Goal: Find specific page/section: Find specific page/section

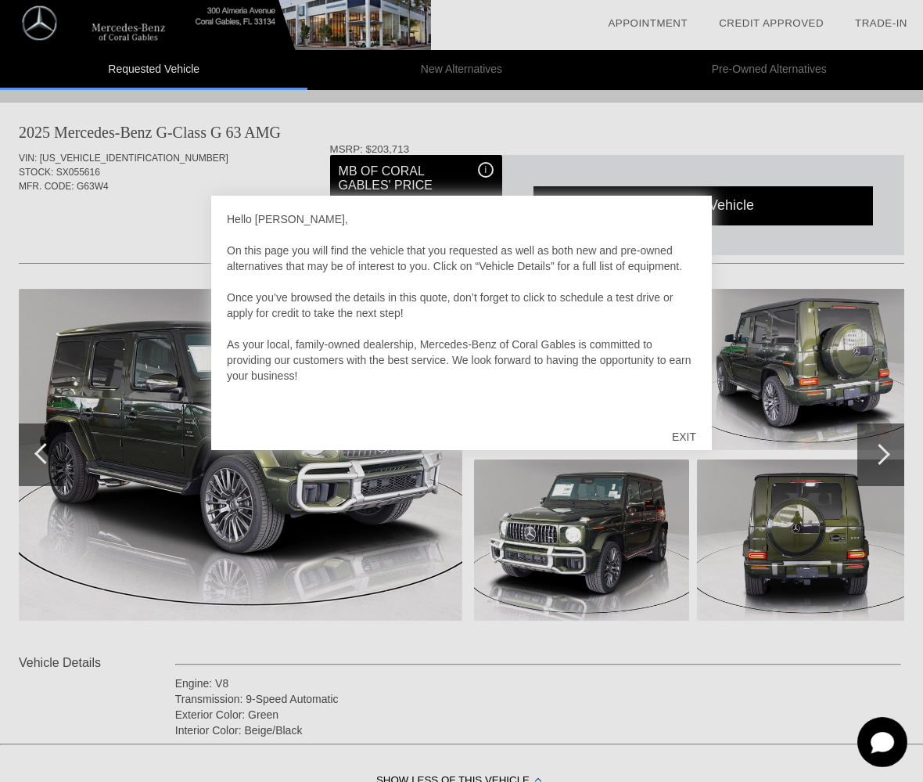
click at [687, 440] on div "EXIT" at bounding box center [685, 436] width 56 height 47
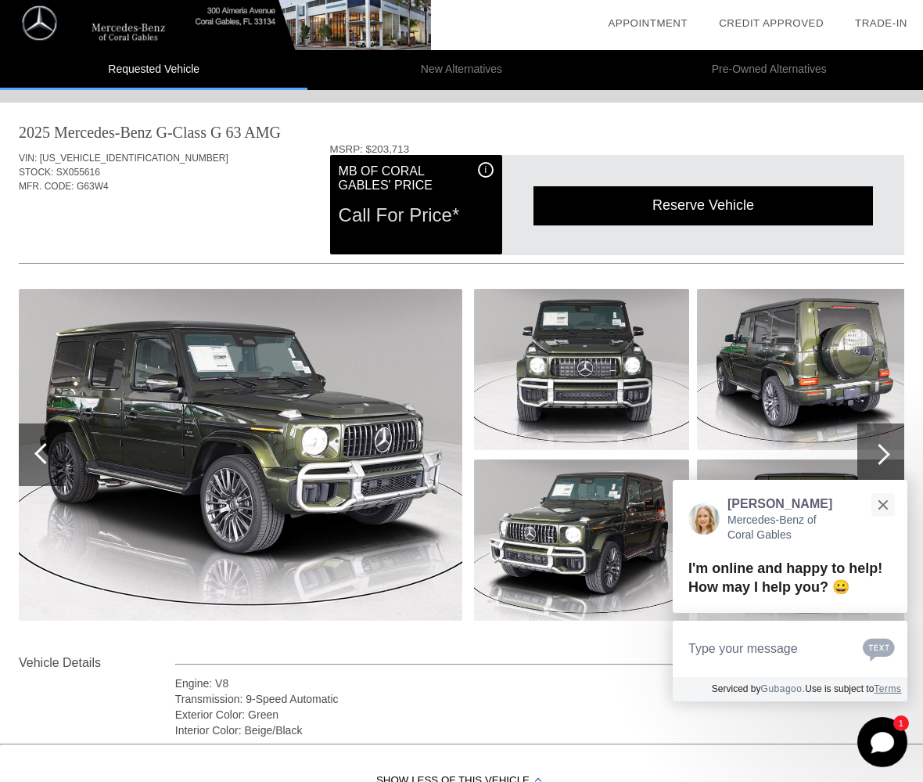
click at [308, 435] on img at bounding box center [241, 455] width 444 height 332
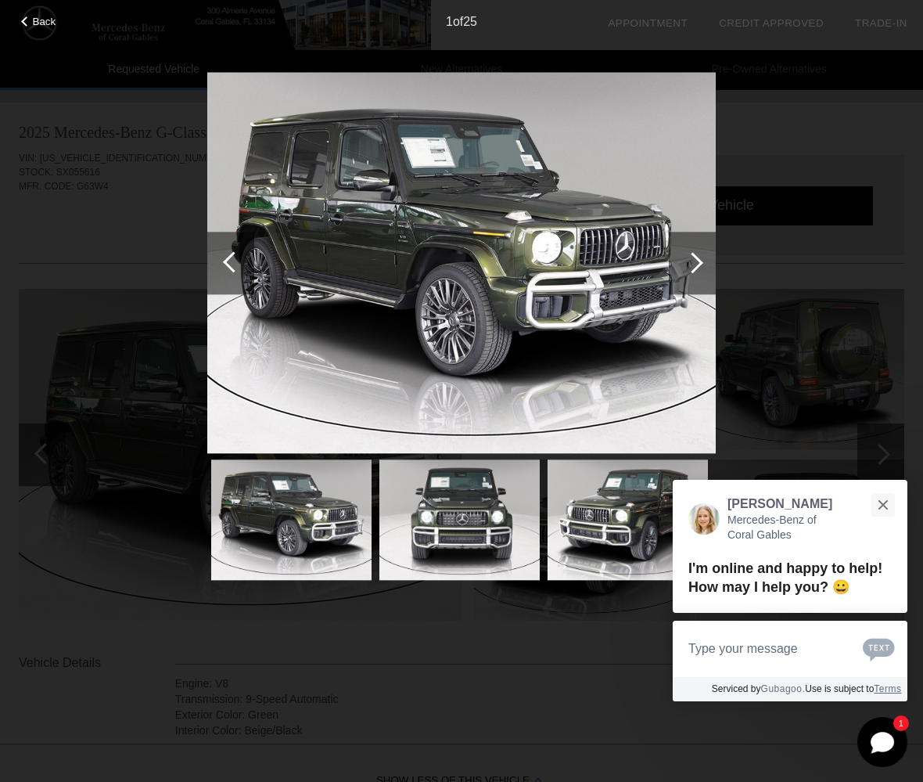
click at [563, 303] on img at bounding box center [461, 263] width 509 height 382
click at [688, 251] on div at bounding box center [692, 263] width 47 height 63
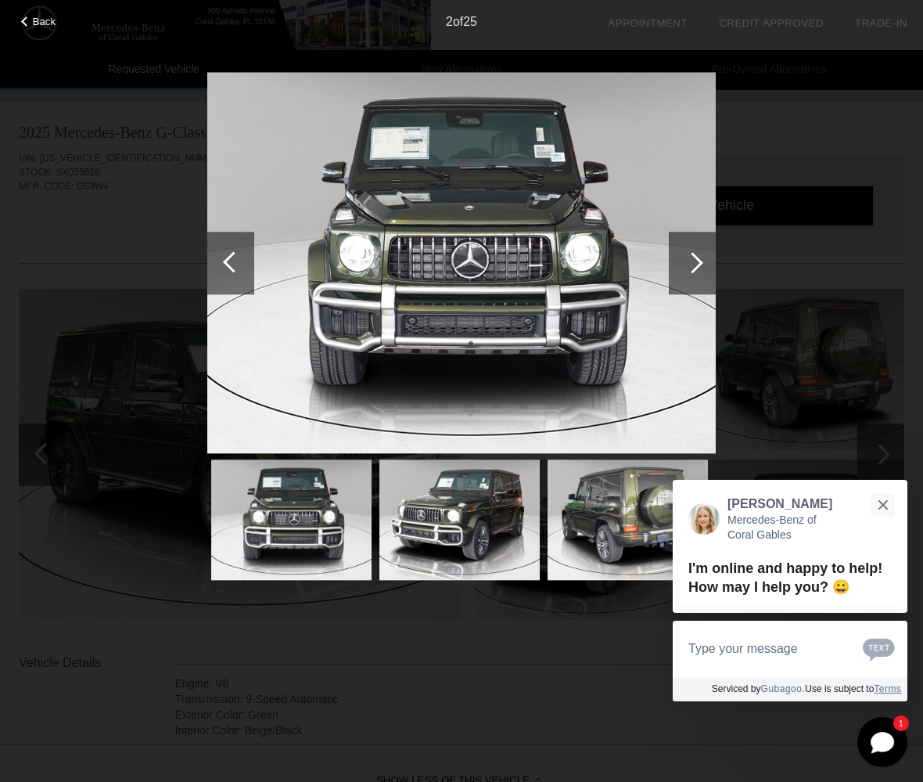
click at [688, 251] on div at bounding box center [692, 263] width 47 height 63
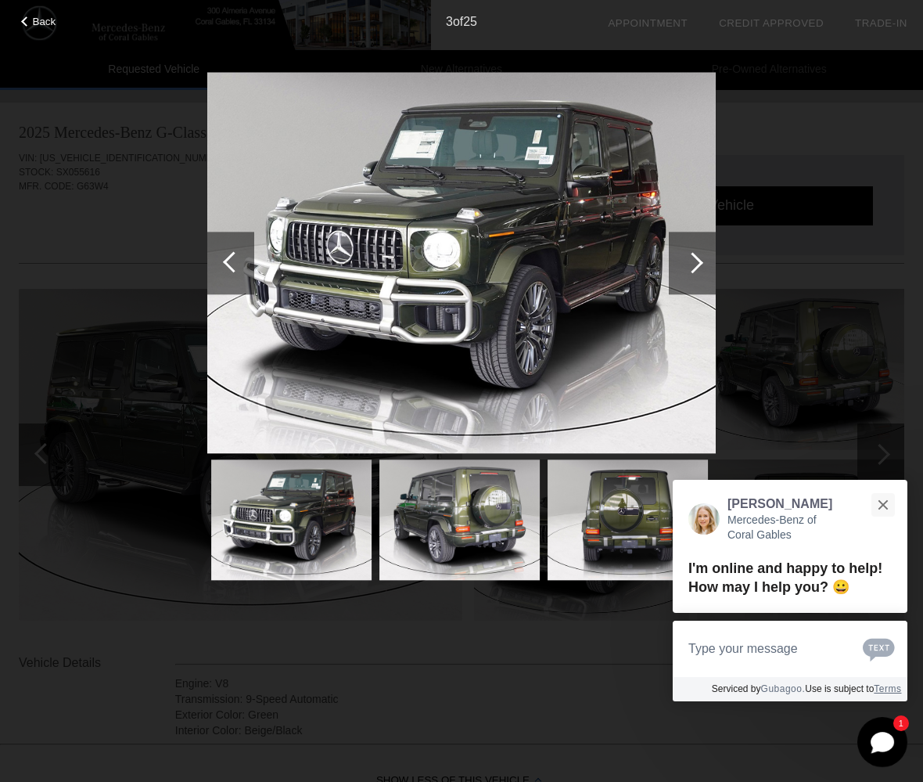
click at [688, 251] on div at bounding box center [692, 263] width 47 height 63
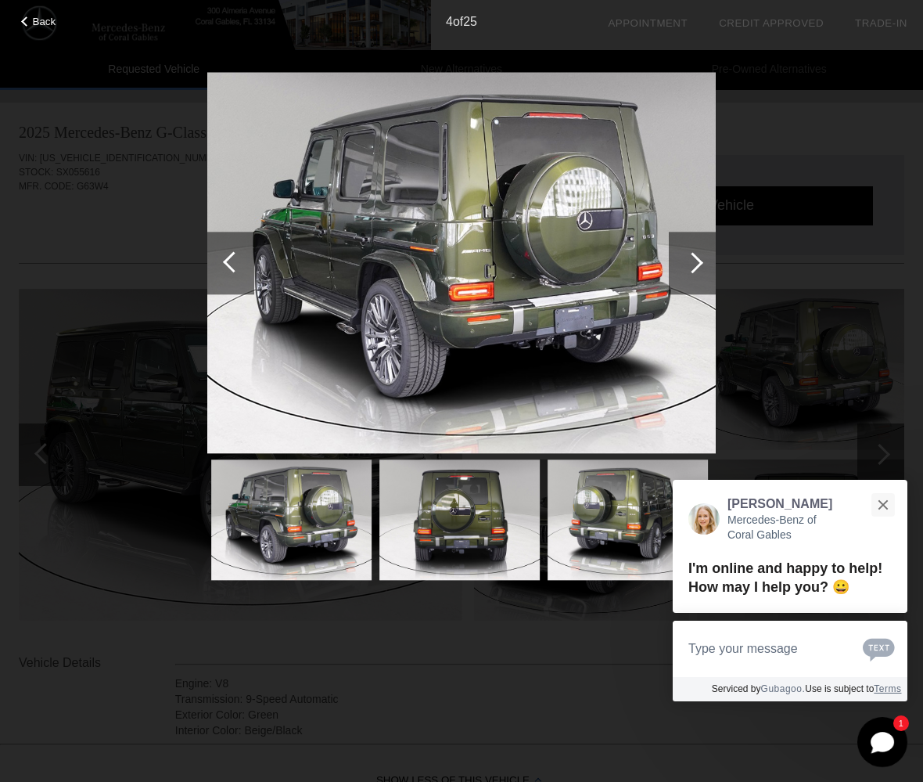
click at [688, 251] on div at bounding box center [692, 263] width 47 height 63
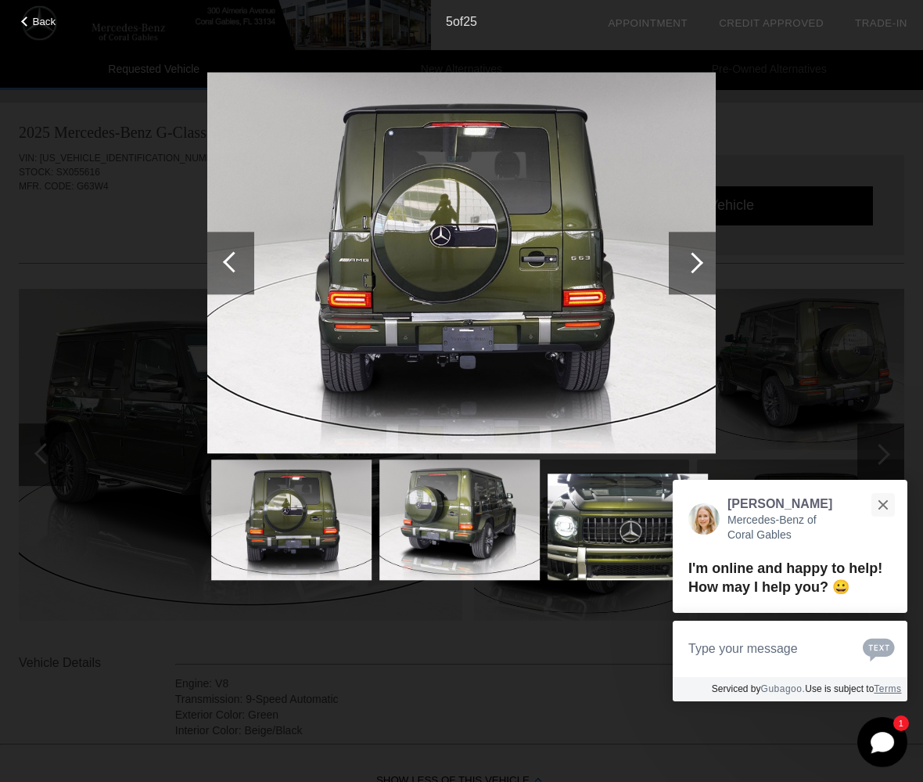
click at [688, 251] on div at bounding box center [692, 263] width 47 height 63
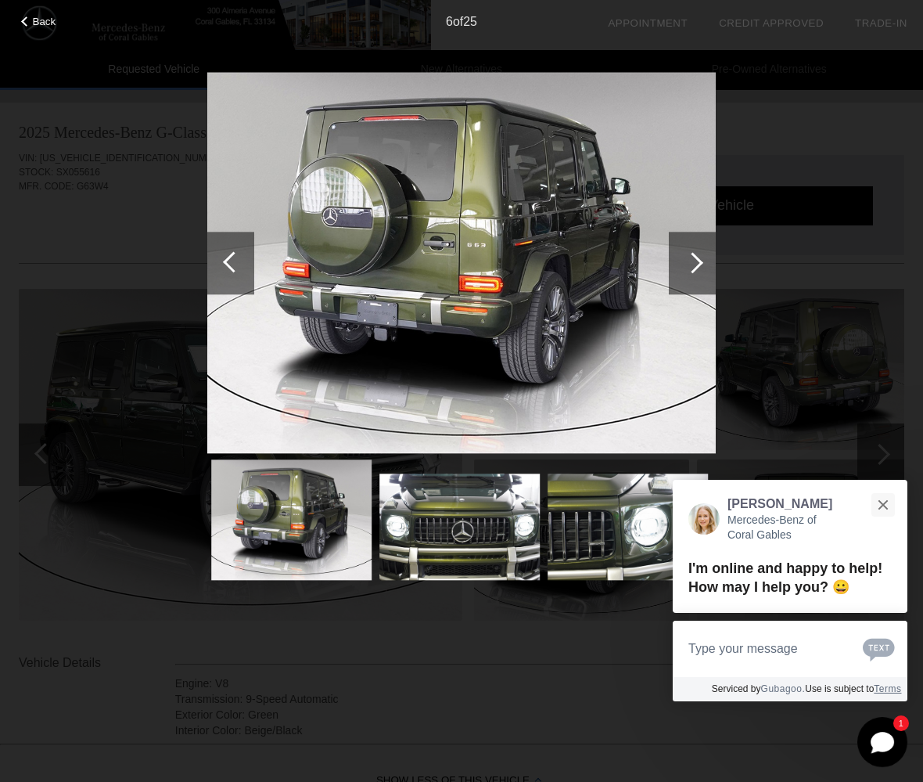
click at [688, 251] on div at bounding box center [692, 263] width 47 height 63
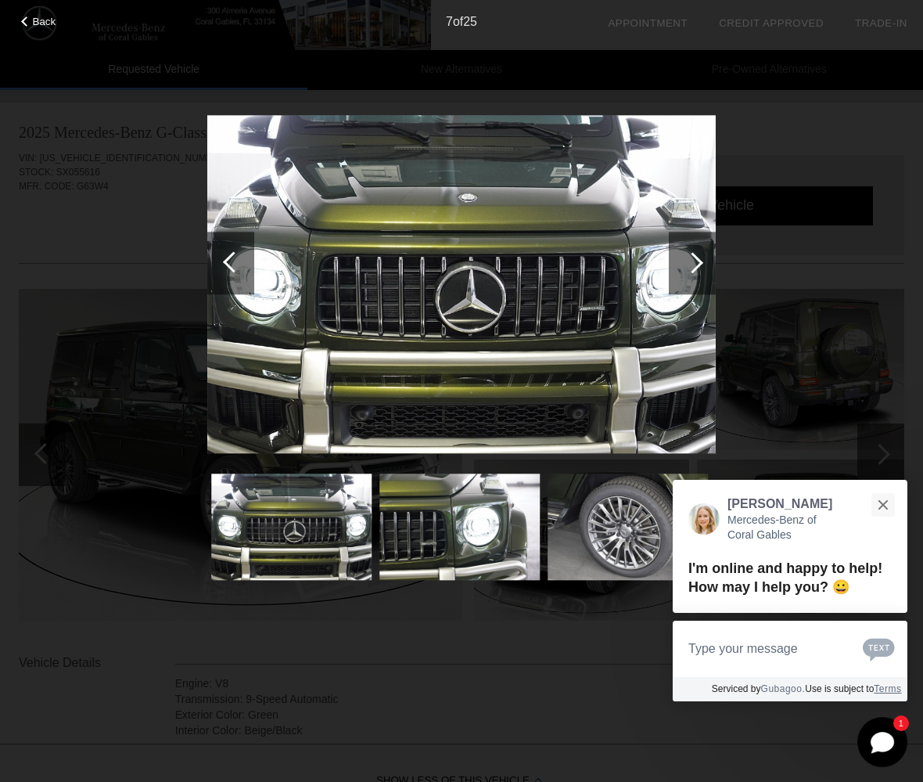
click at [688, 251] on div at bounding box center [692, 263] width 47 height 63
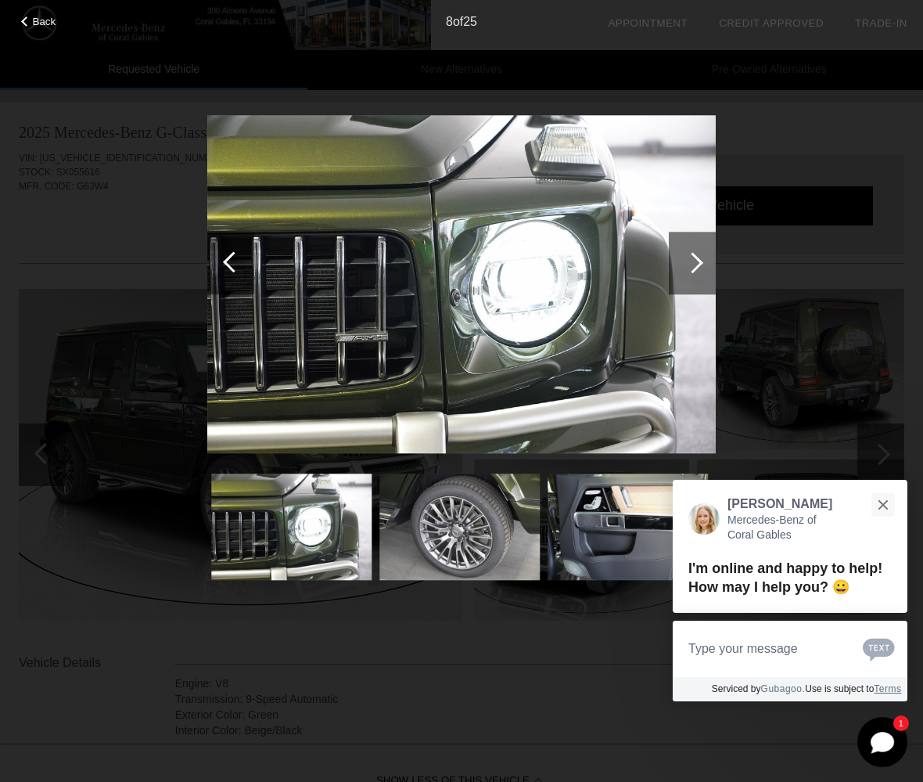
click at [688, 251] on div at bounding box center [692, 263] width 47 height 63
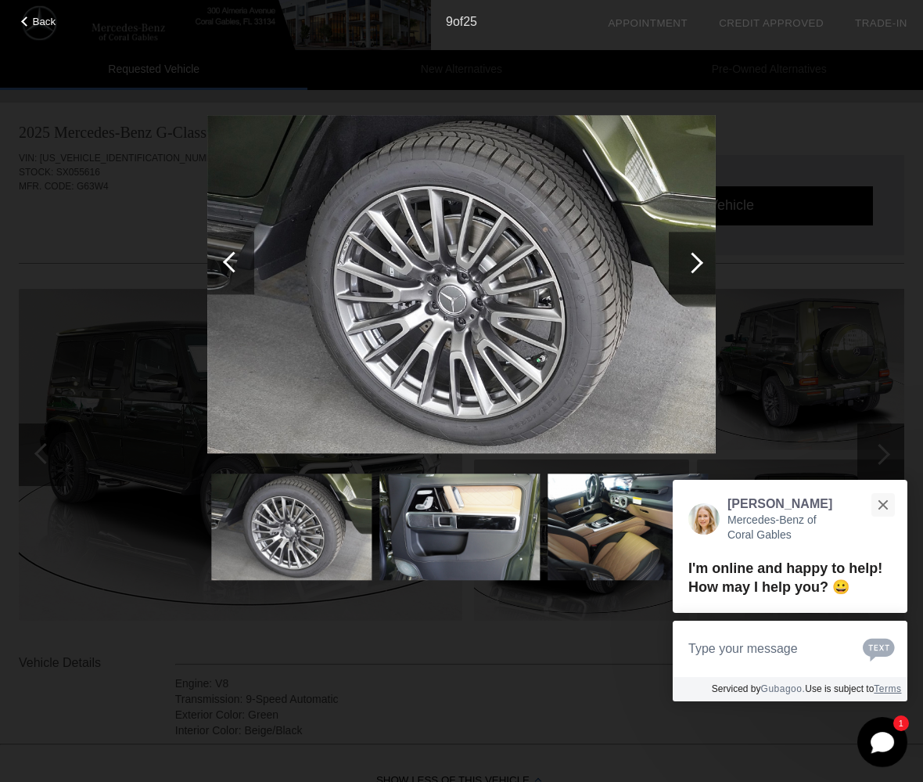
click at [688, 251] on div at bounding box center [692, 263] width 47 height 63
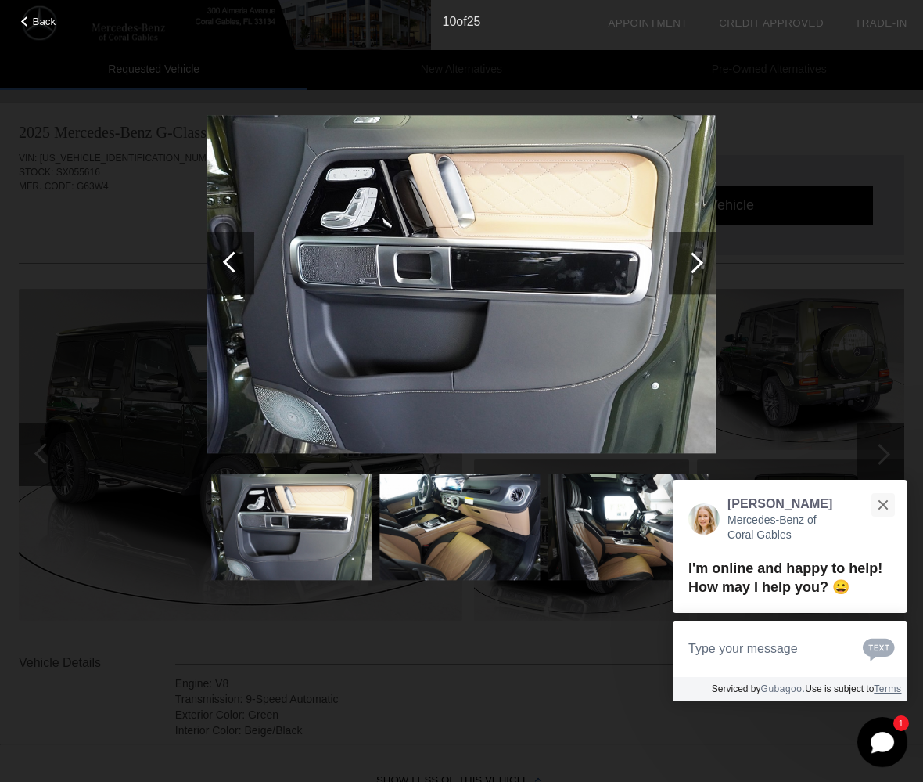
click at [688, 251] on div at bounding box center [692, 263] width 47 height 63
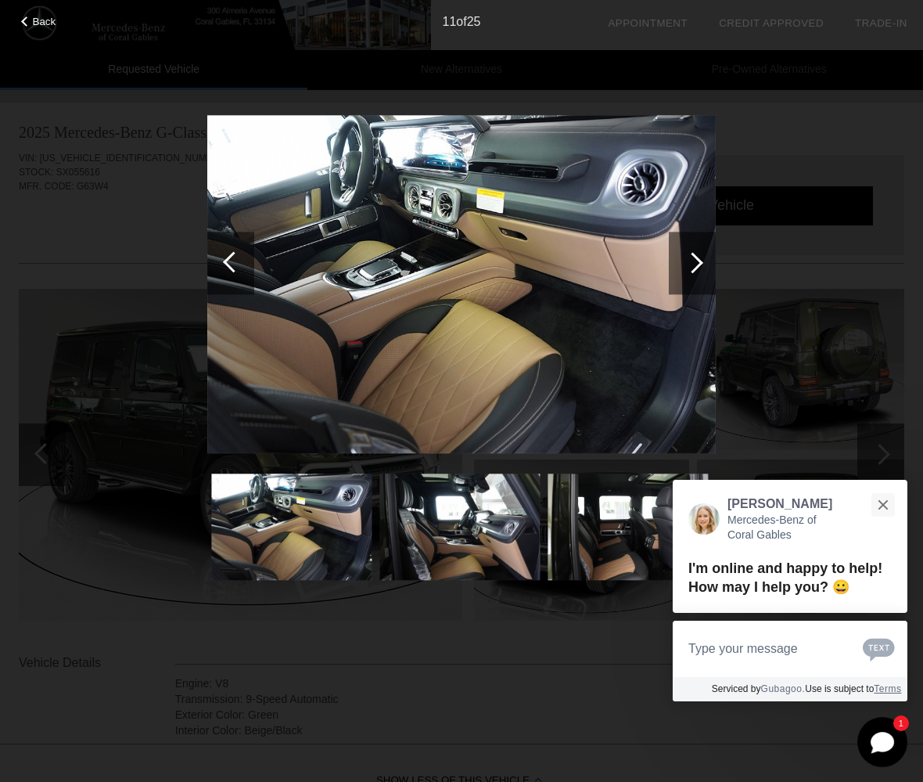
click at [688, 251] on div at bounding box center [692, 263] width 47 height 63
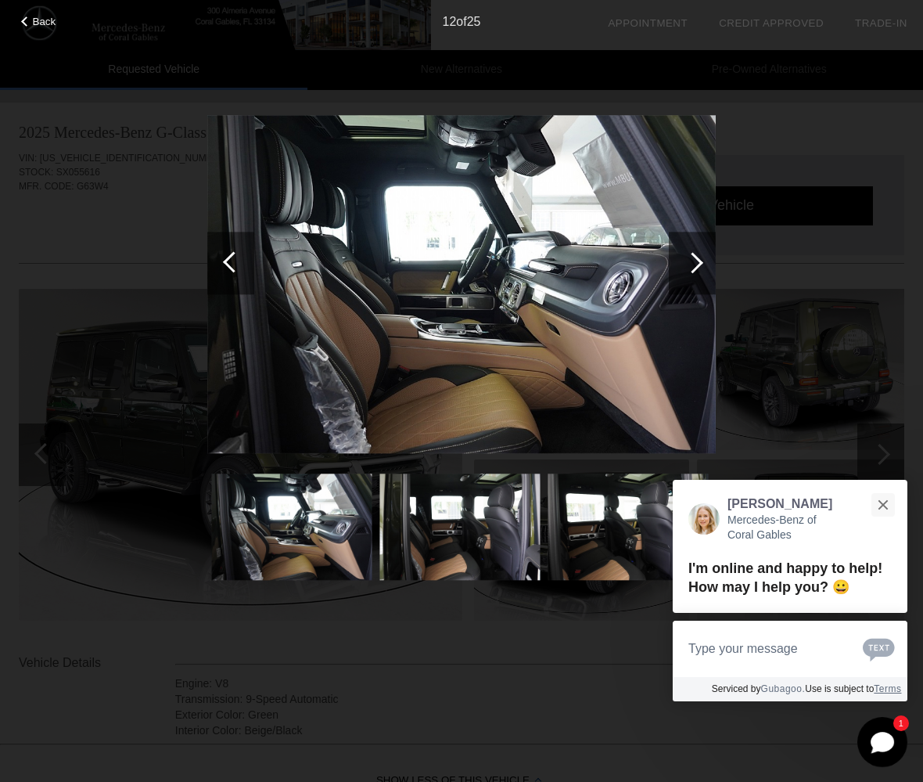
click at [688, 251] on div at bounding box center [692, 263] width 47 height 63
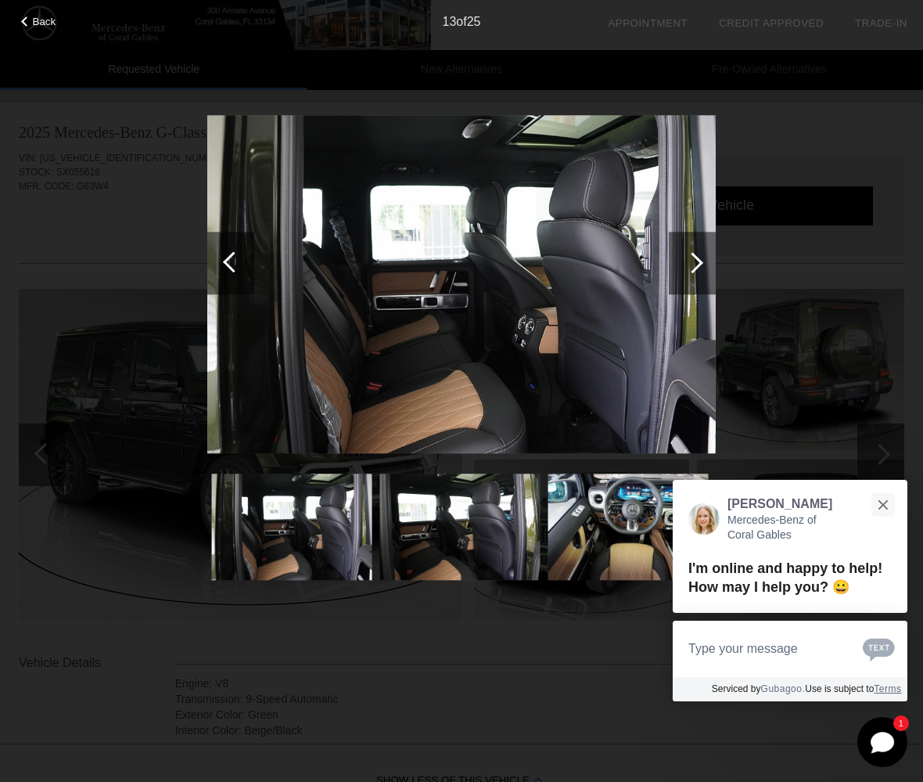
click at [688, 251] on div at bounding box center [692, 263] width 47 height 63
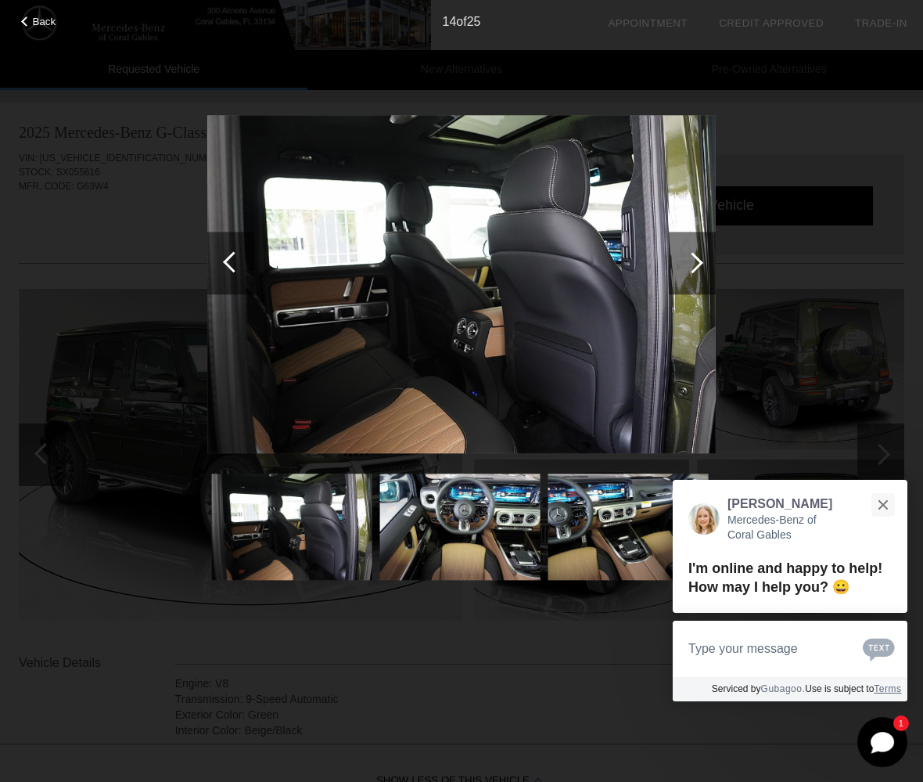
click at [688, 251] on div at bounding box center [692, 263] width 47 height 63
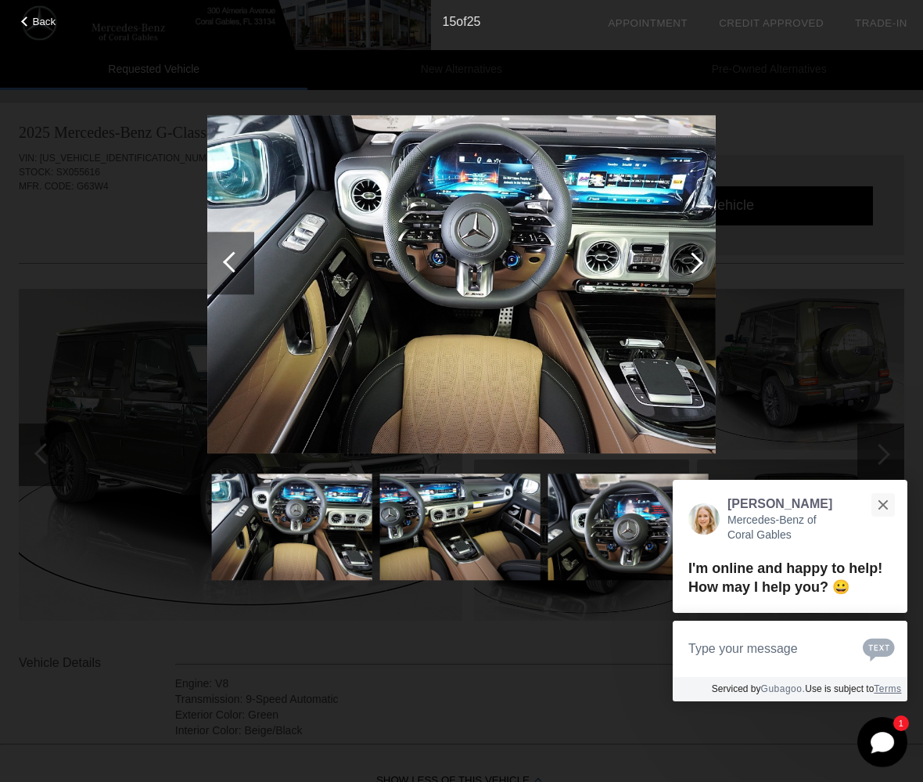
click at [688, 252] on div at bounding box center [692, 263] width 47 height 63
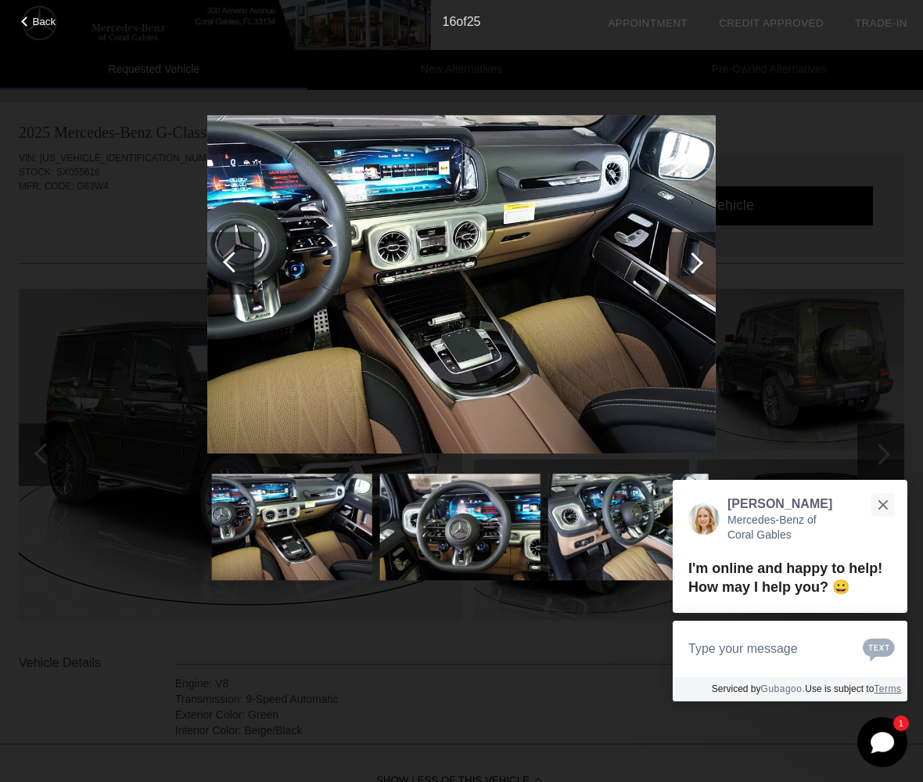
click at [688, 252] on div at bounding box center [692, 263] width 47 height 63
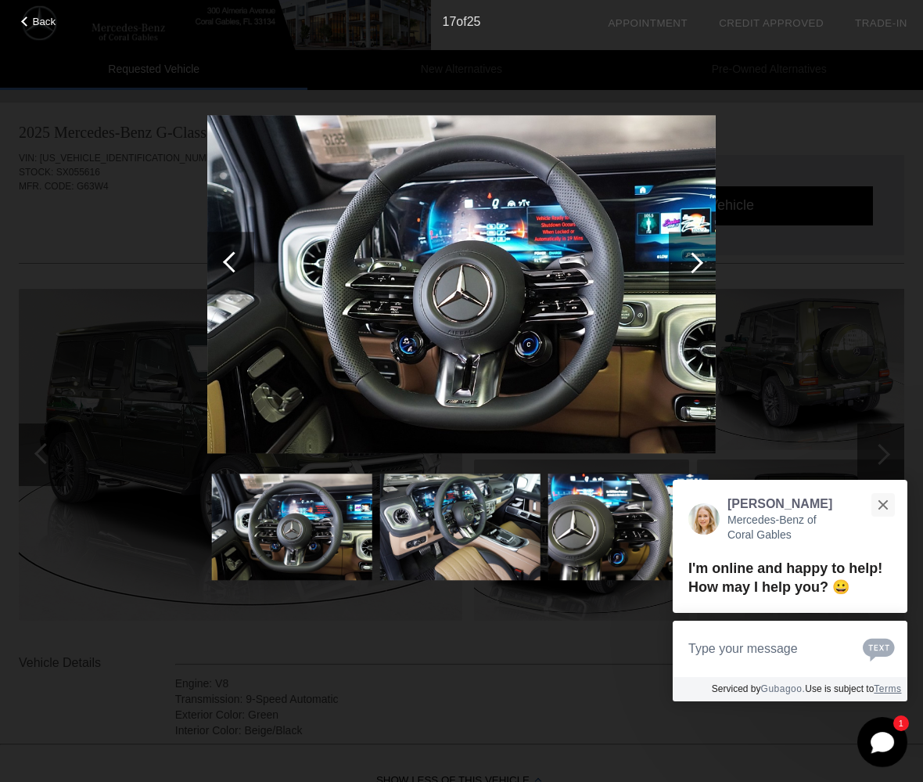
click at [683, 255] on div at bounding box center [692, 263] width 47 height 63
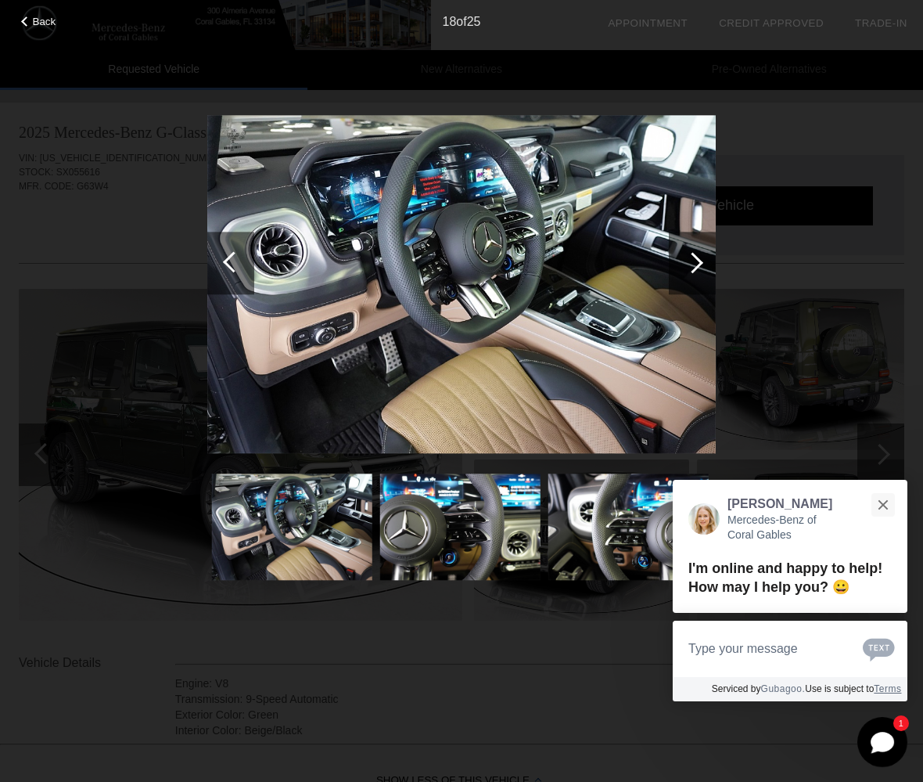
click at [683, 255] on div at bounding box center [692, 263] width 47 height 63
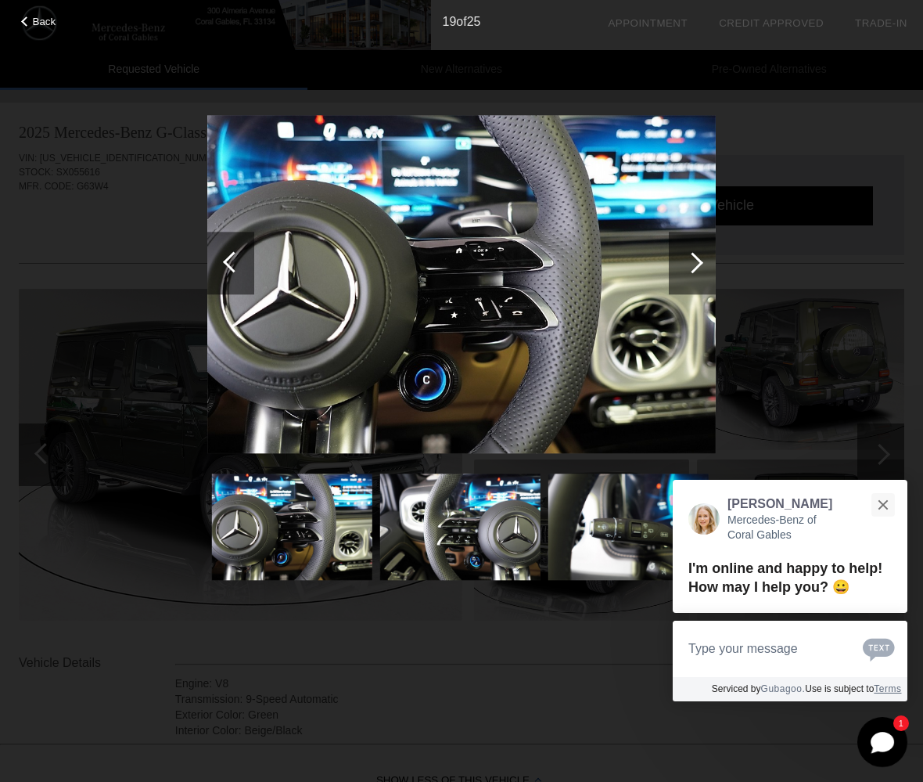
click at [683, 255] on div at bounding box center [692, 263] width 47 height 63
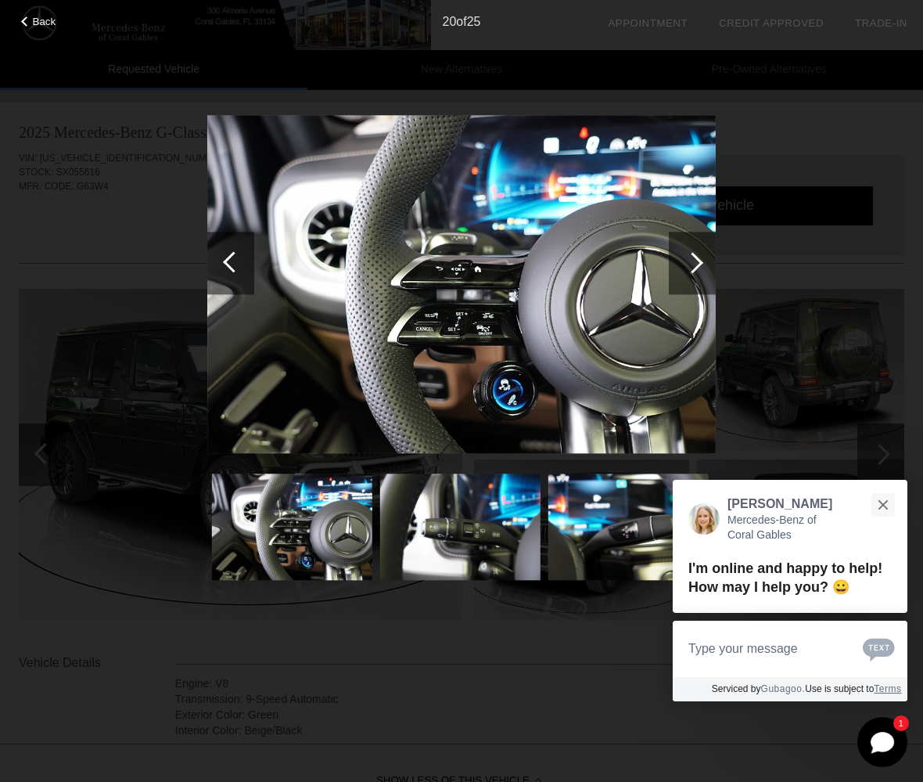
click at [796, 153] on div "Back 20 of 25" at bounding box center [461, 391] width 923 height 782
click at [879, 509] on div "Close" at bounding box center [883, 504] width 10 height 10
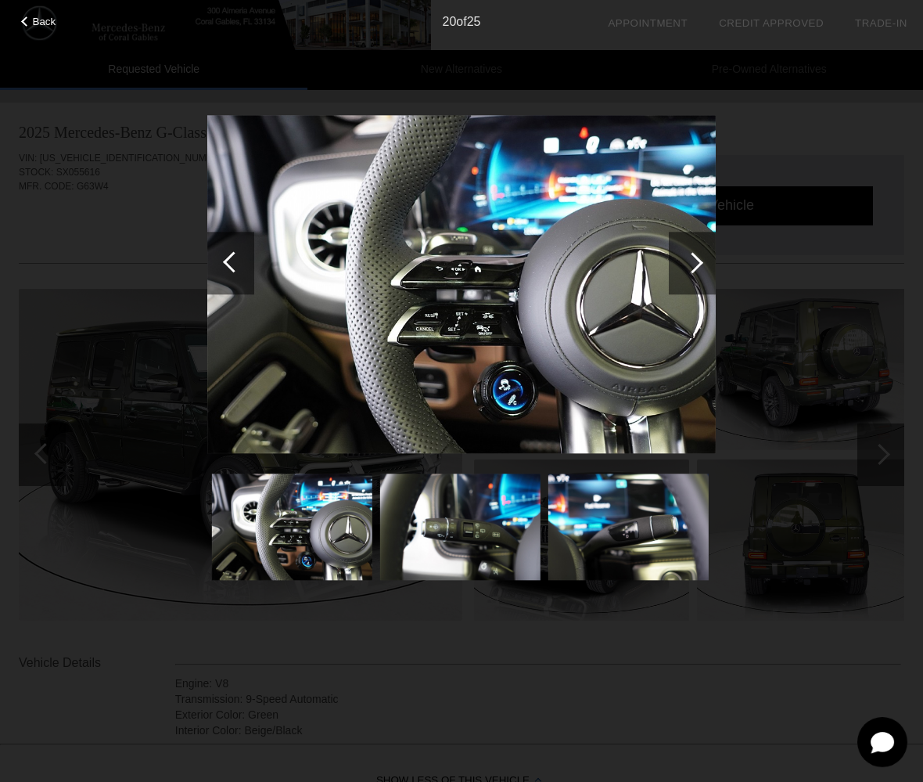
click at [40, 28] on div "20 of 25" at bounding box center [461, 15] width 923 height 31
click at [40, 22] on span "Back" at bounding box center [44, 22] width 23 height 12
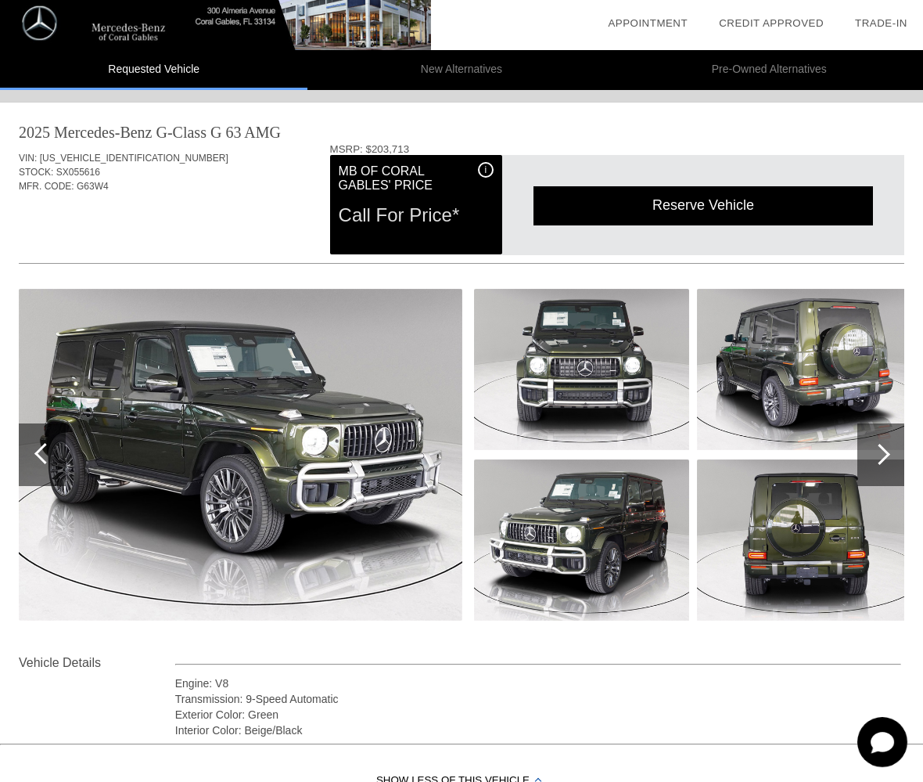
click at [315, 441] on img at bounding box center [241, 455] width 444 height 332
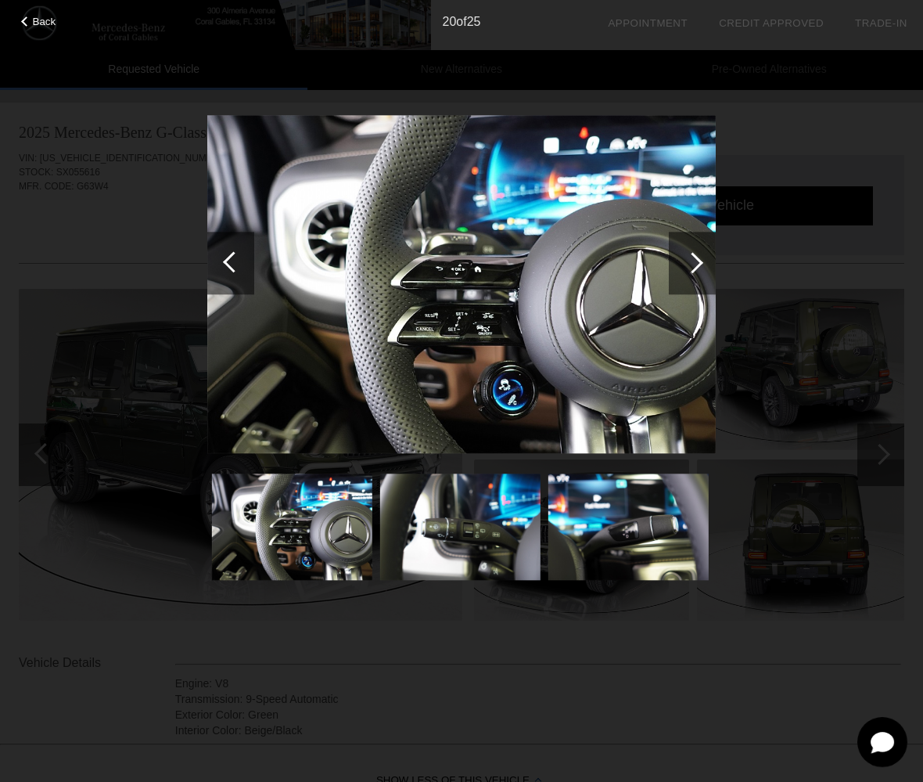
click at [513, 323] on img at bounding box center [461, 285] width 509 height 338
click at [691, 270] on div at bounding box center [692, 262] width 21 height 21
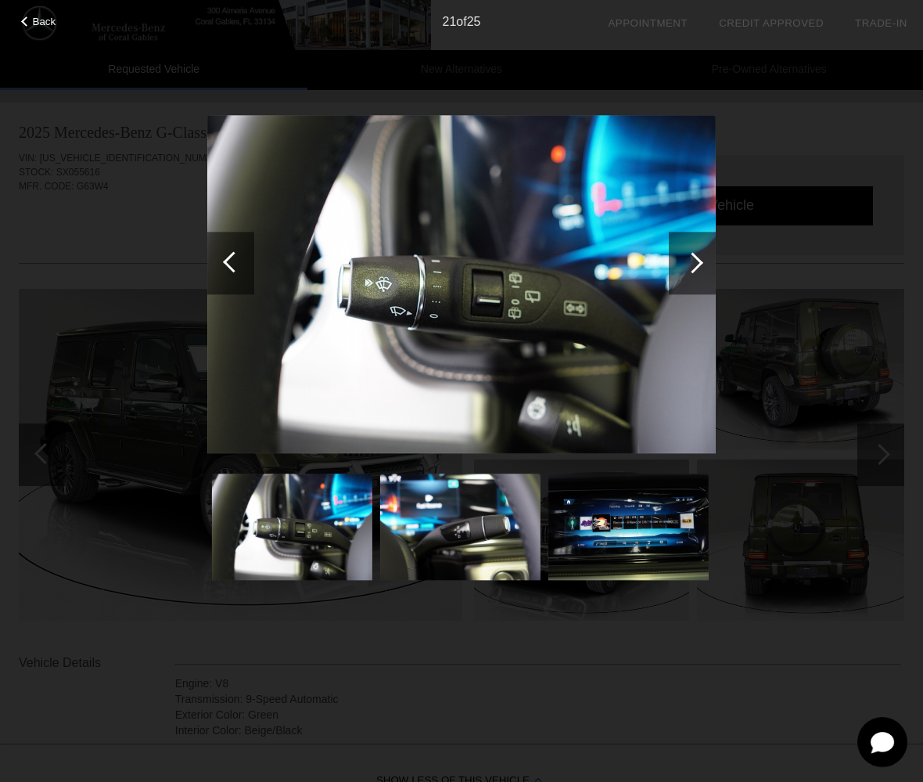
click at [691, 270] on div at bounding box center [692, 262] width 21 height 21
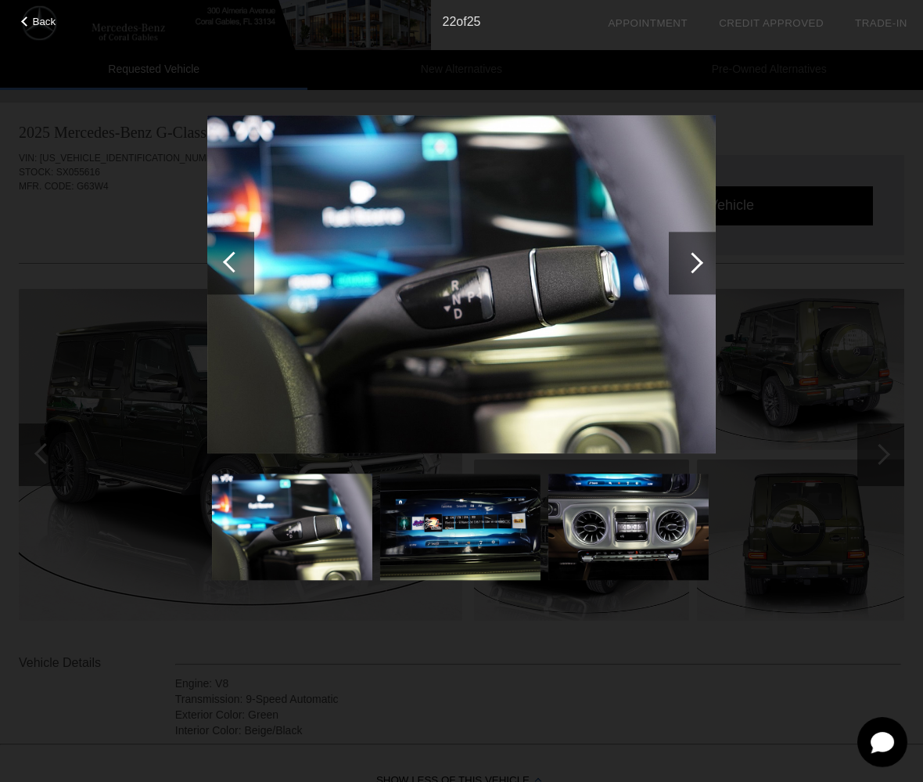
click at [691, 270] on div at bounding box center [692, 262] width 21 height 21
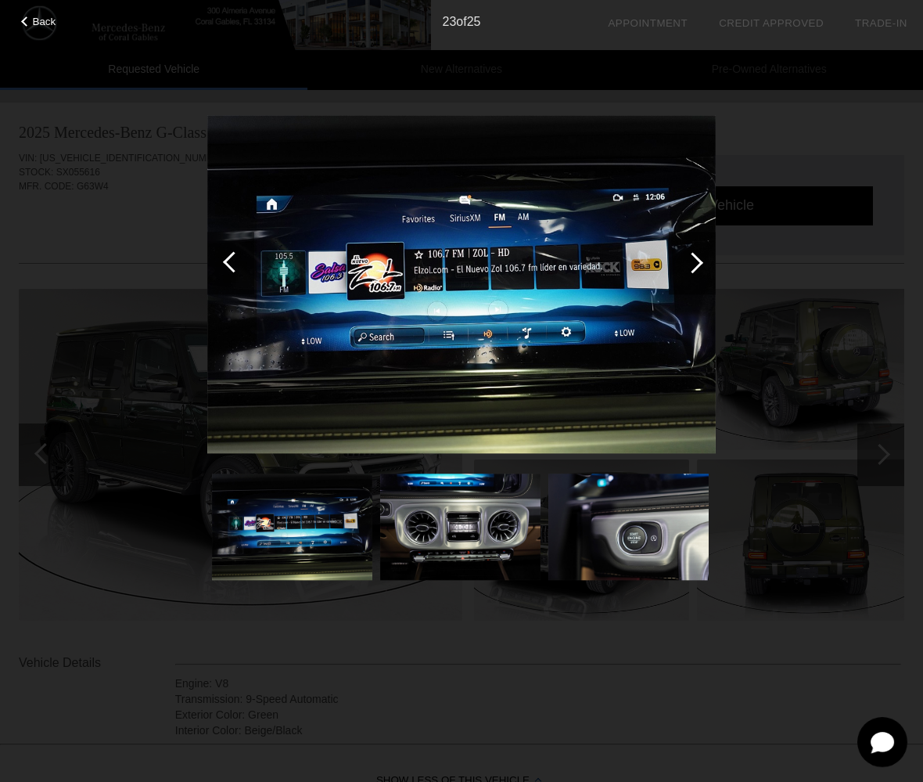
click at [691, 270] on div at bounding box center [692, 262] width 21 height 21
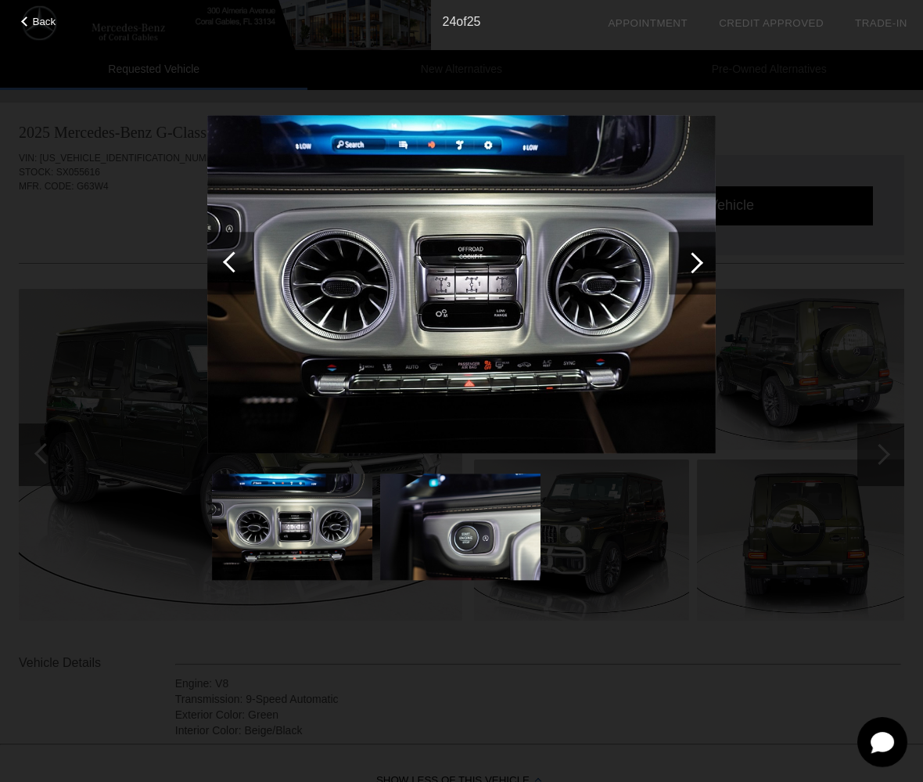
click at [691, 270] on div at bounding box center [692, 262] width 21 height 21
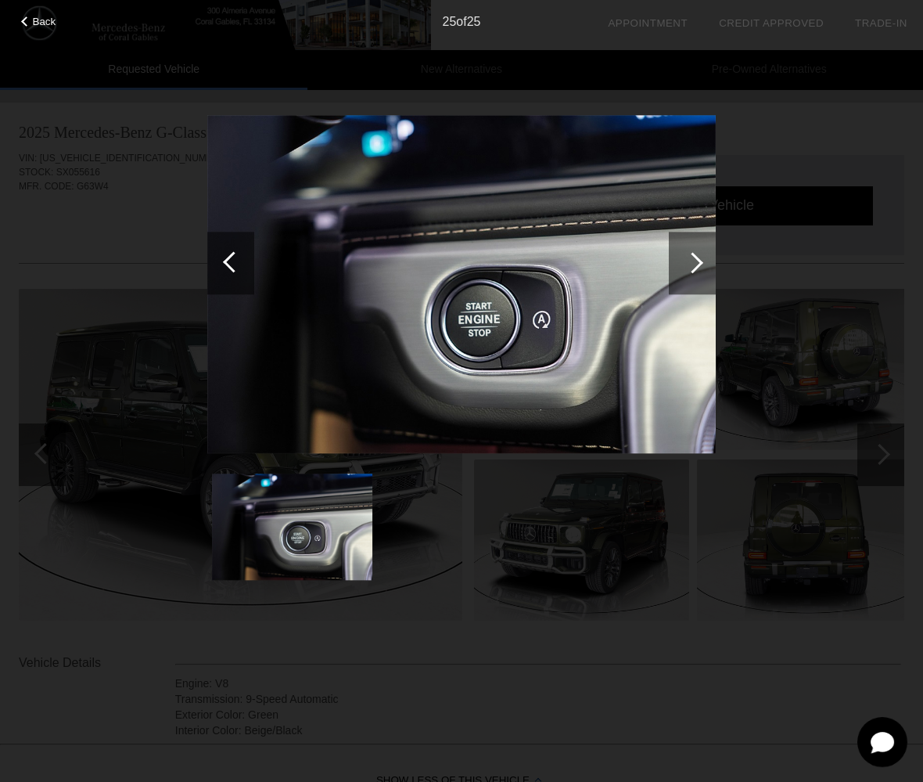
click at [691, 270] on div at bounding box center [692, 262] width 21 height 21
click at [809, 105] on div "Back 25 of 25" at bounding box center [461, 391] width 923 height 782
click at [47, 20] on span "Back" at bounding box center [44, 22] width 23 height 12
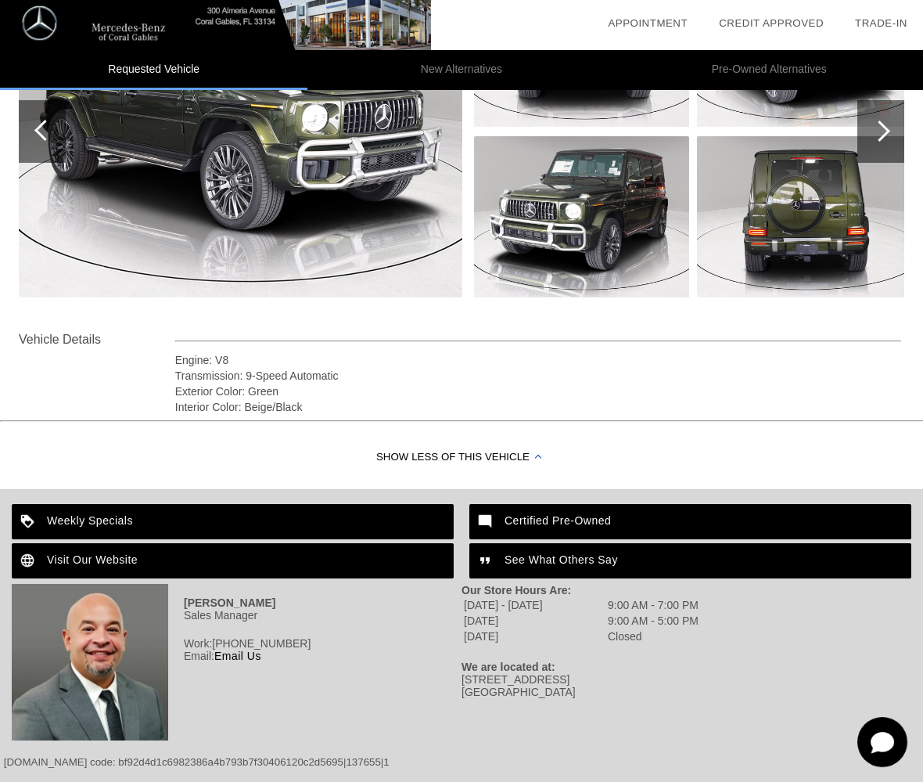
scroll to position [324, 0]
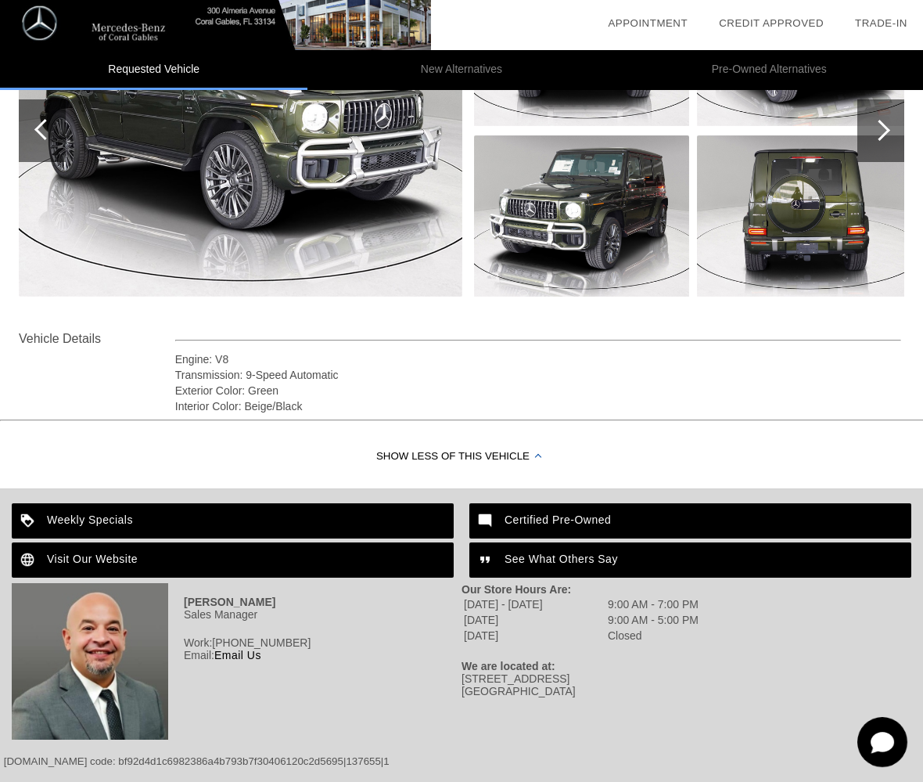
click at [581, 519] on div "Certified Pre-Owned" at bounding box center [691, 520] width 442 height 35
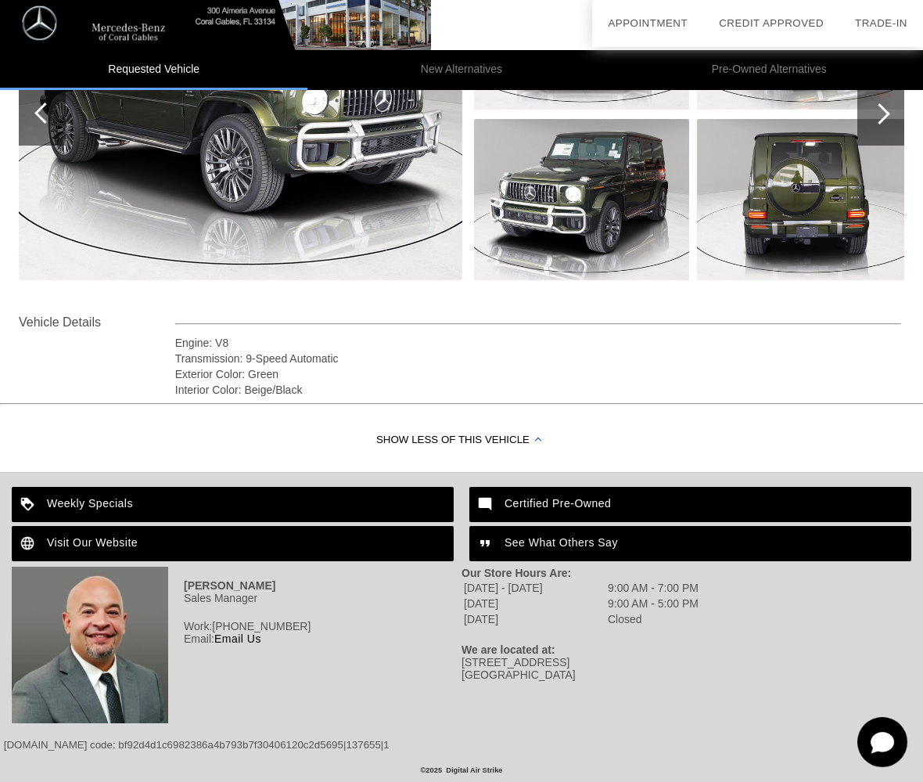
scroll to position [340, 0]
drag, startPoint x: 463, startPoint y: 662, endPoint x: 583, endPoint y: 674, distance: 120.3
click at [583, 674] on div "[STREET_ADDRESS]" at bounding box center [687, 668] width 450 height 25
copy div "[STREET_ADDRESS]"
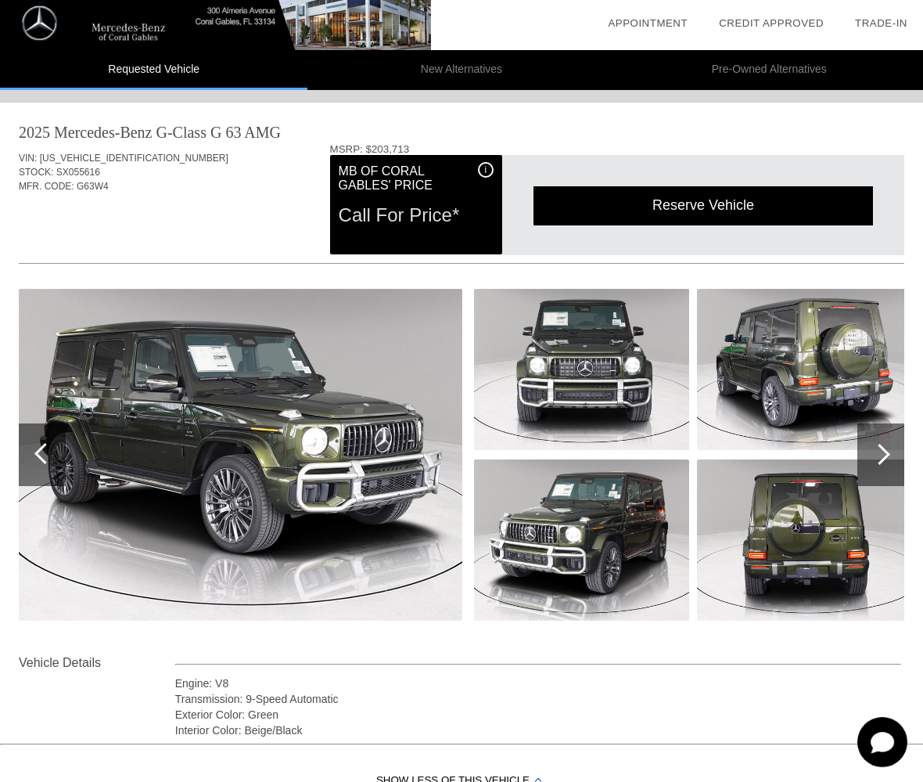
scroll to position [0, 0]
click at [100, 155] on span "[US_VEHICLE_IDENTIFICATION_NUMBER]" at bounding box center [134, 158] width 189 height 11
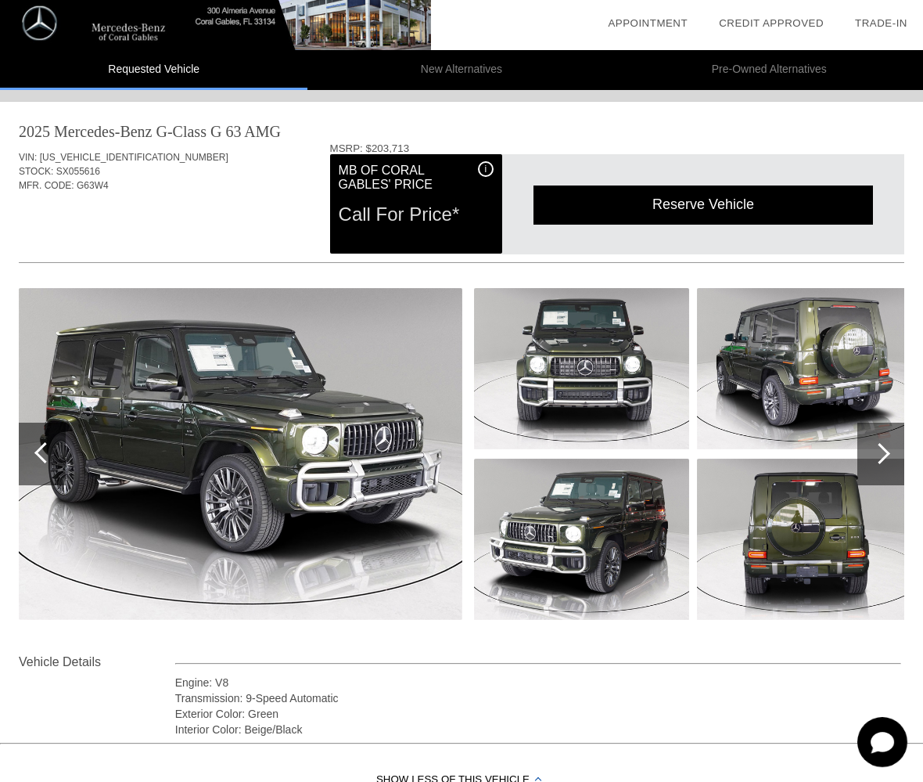
click at [70, 171] on span "SX055616" at bounding box center [78, 171] width 44 height 11
copy span "SX055616"
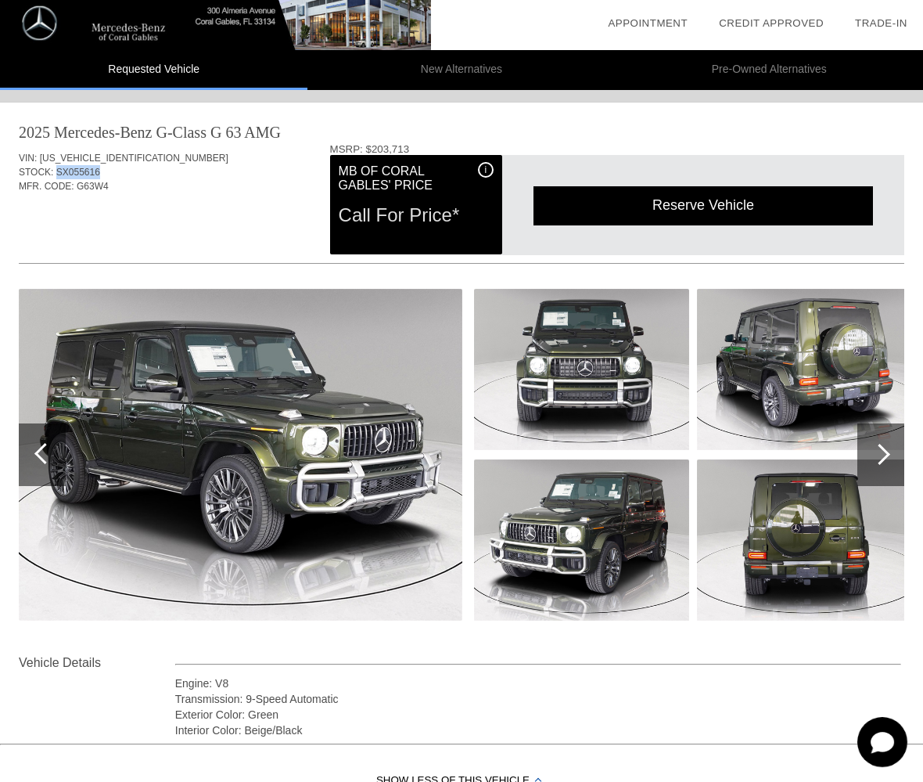
scroll to position [0, 0]
click at [81, 33] on img at bounding box center [215, 25] width 431 height 50
